Goal: Navigation & Orientation: Go to known website

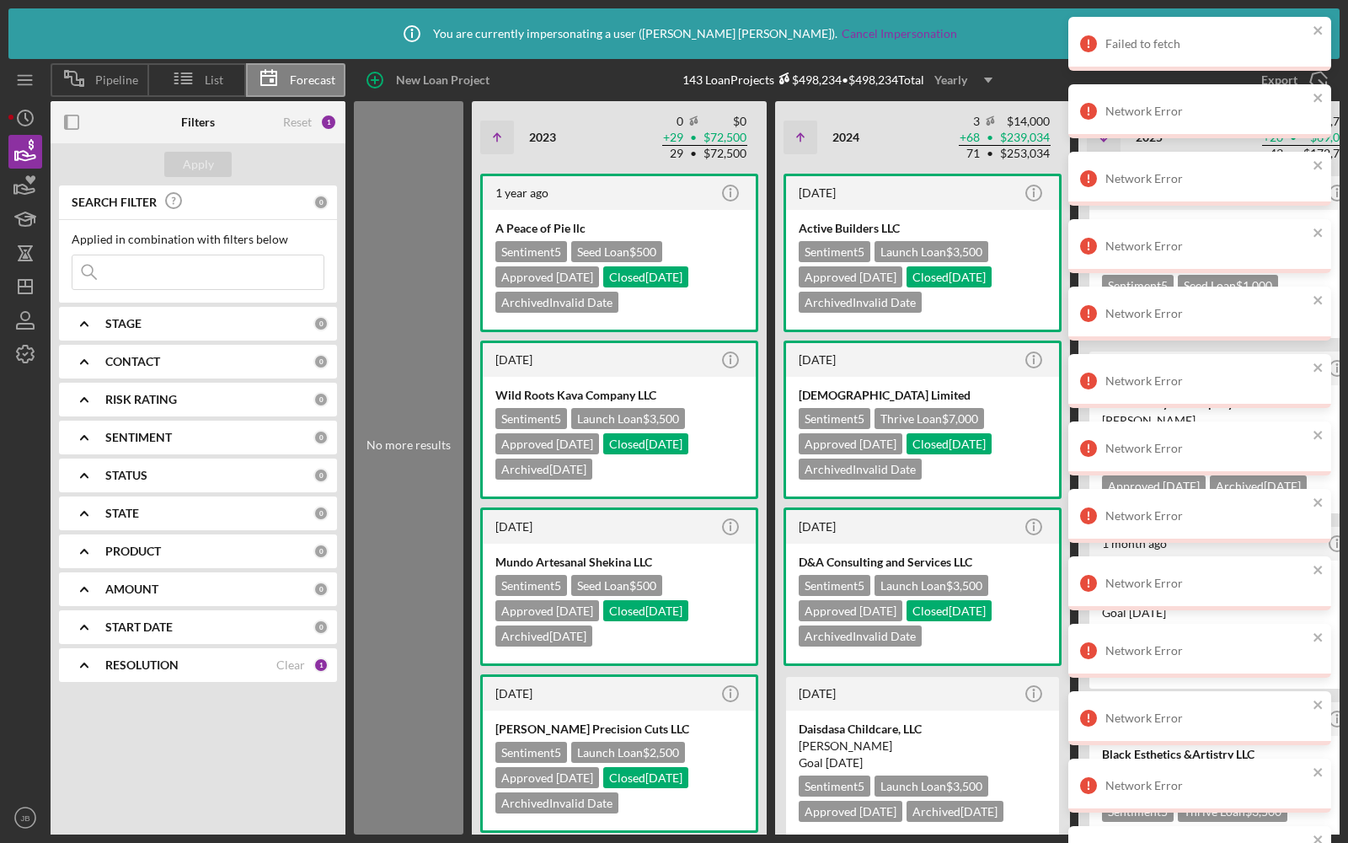
scroll to position [0, 333]
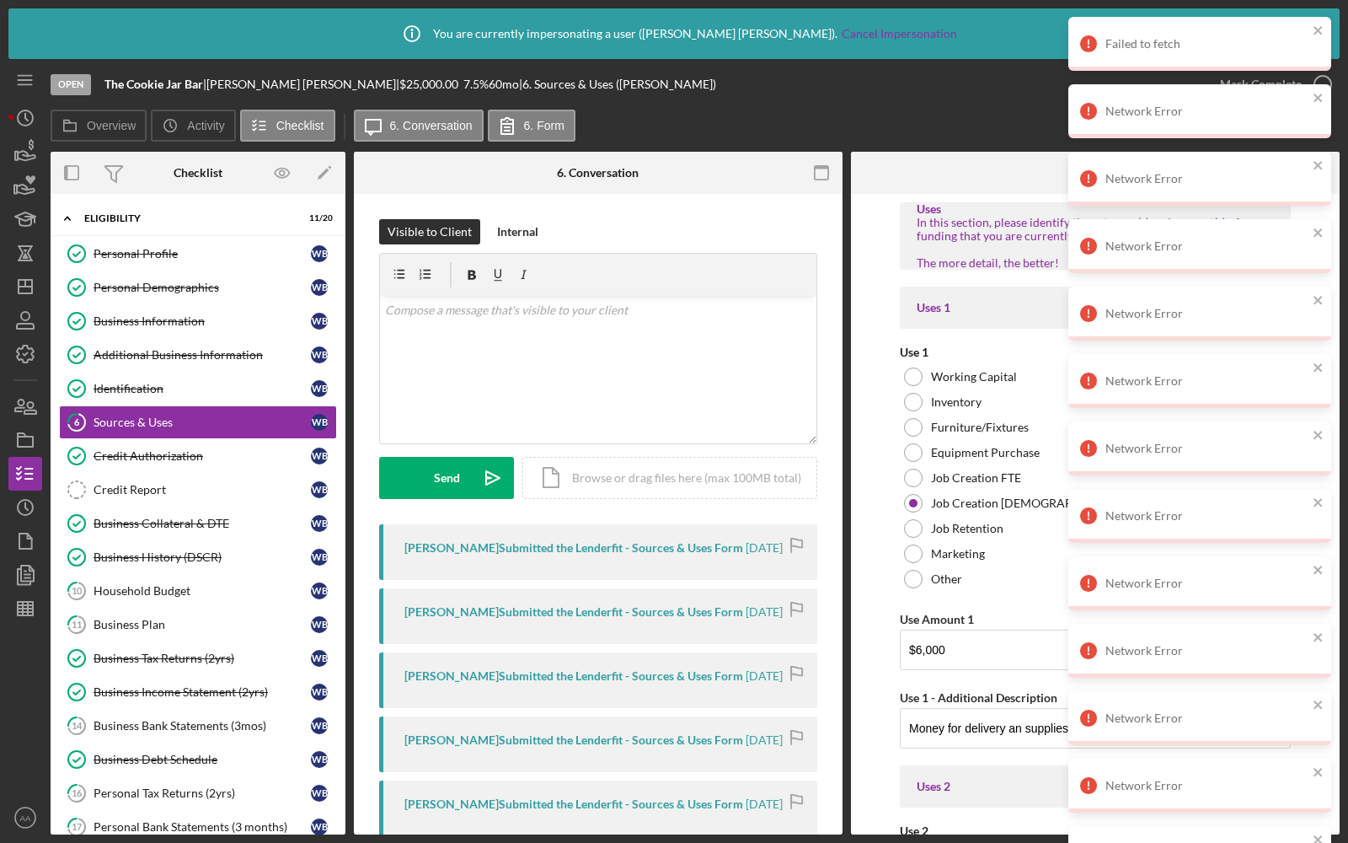
scroll to position [543, 0]
